Goal: Navigation & Orientation: Find specific page/section

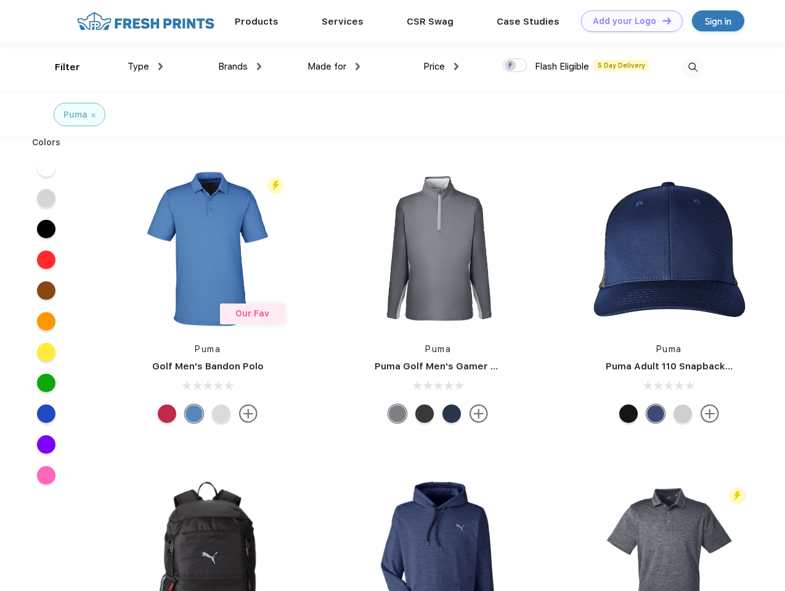
click at [627, 21] on link "Add your Logo Design Tool" at bounding box center [632, 21] width 102 height 22
click at [0, 0] on div "Design Tool" at bounding box center [0, 0] width 0 height 0
click at [661, 20] on link "Add your Logo Design Tool" at bounding box center [632, 21] width 102 height 22
click at [59, 67] on div "Filter" at bounding box center [67, 67] width 25 height 14
click at [145, 67] on span "Type" at bounding box center [139, 66] width 22 height 11
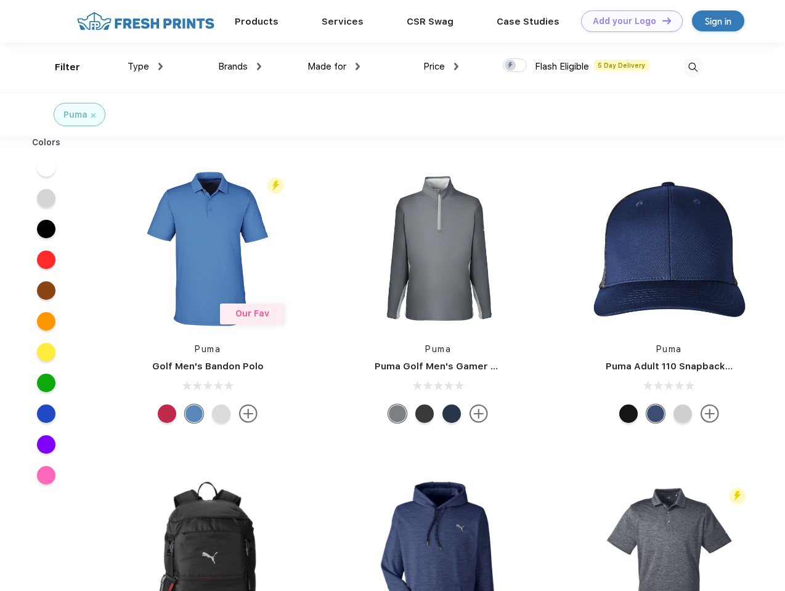
click at [240, 67] on span "Brands" at bounding box center [233, 66] width 30 height 11
click at [334, 67] on span "Made for" at bounding box center [326, 66] width 39 height 11
click at [441, 67] on span "Price" at bounding box center [434, 66] width 22 height 11
click at [515, 66] on div at bounding box center [515, 66] width 24 height 14
click at [511, 66] on input "checkbox" at bounding box center [507, 62] width 8 height 8
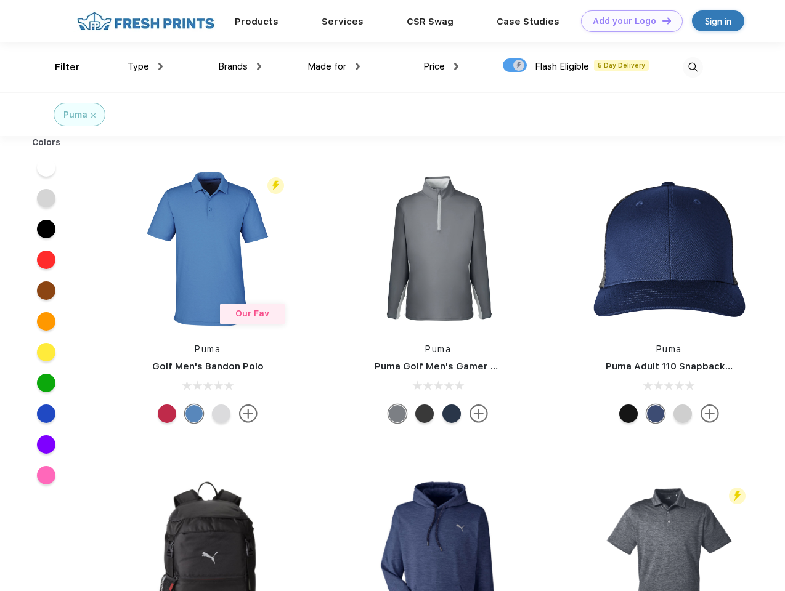
click at [693, 67] on img at bounding box center [693, 67] width 20 height 20
